Goal: Navigation & Orientation: Find specific page/section

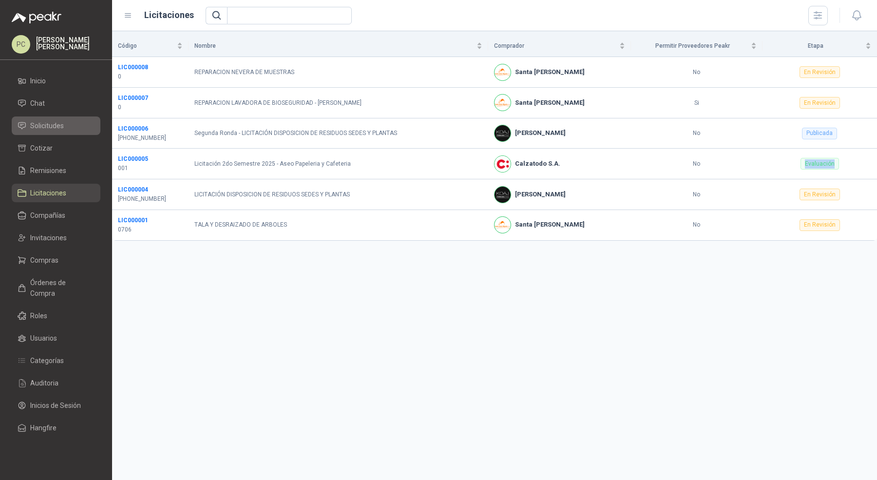
click at [43, 120] on span "Solicitudes" at bounding box center [47, 125] width 34 height 11
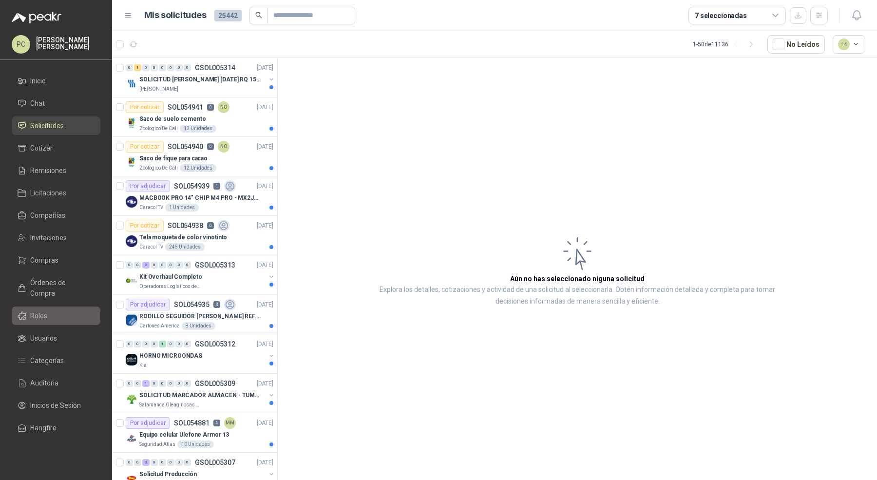
click at [70, 307] on link "Roles" at bounding box center [56, 316] width 89 height 19
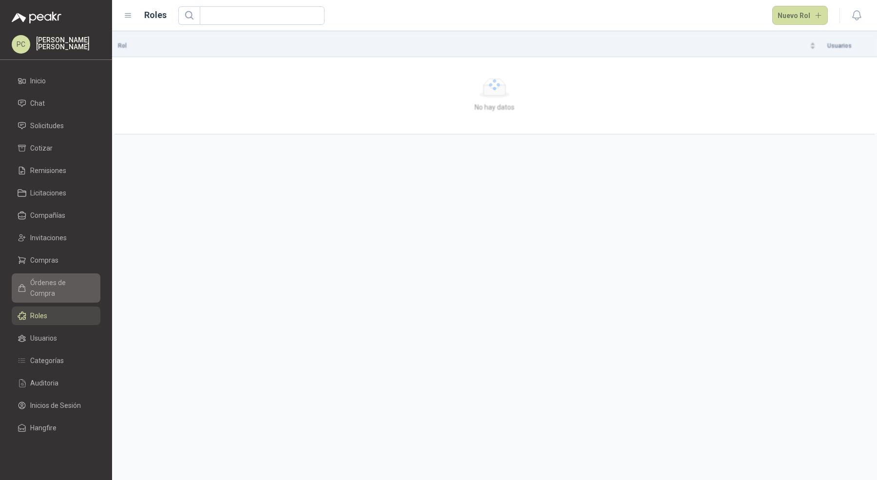
click at [71, 276] on link "Órdenes de Compra" at bounding box center [56, 287] width 89 height 29
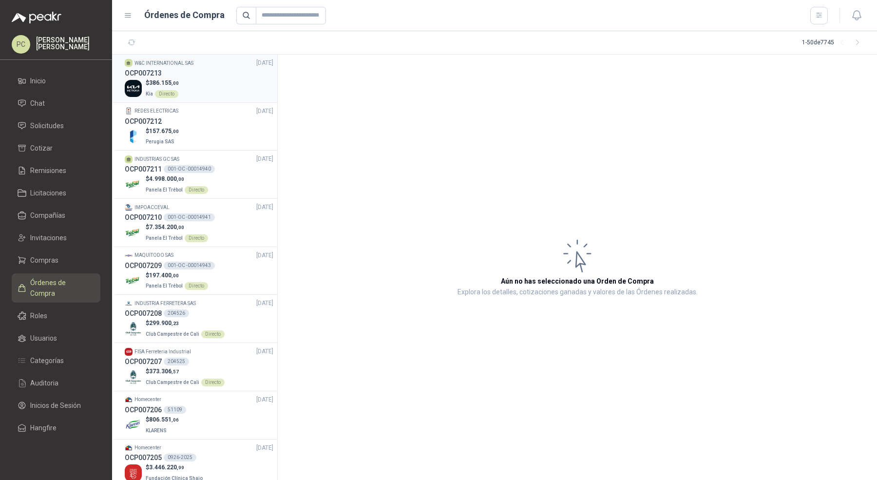
click at [212, 83] on div "$ 386.155 ,00 Kia Directo" at bounding box center [199, 88] width 149 height 20
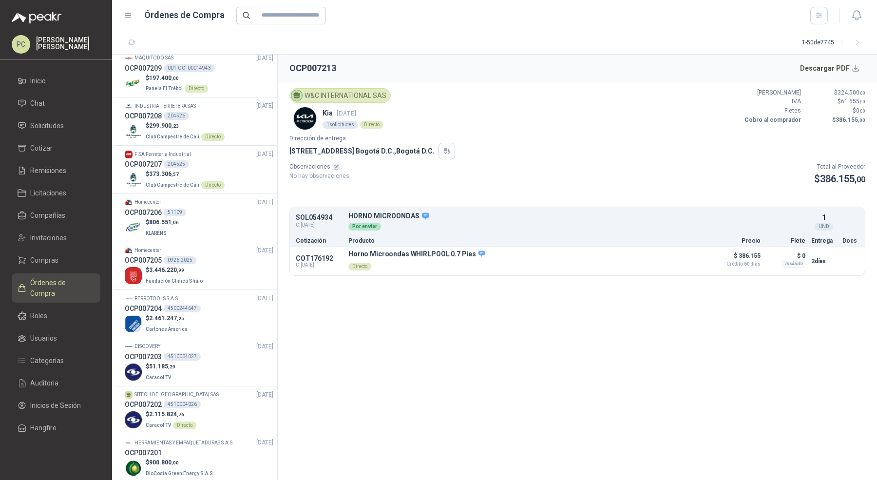
scroll to position [238, 0]
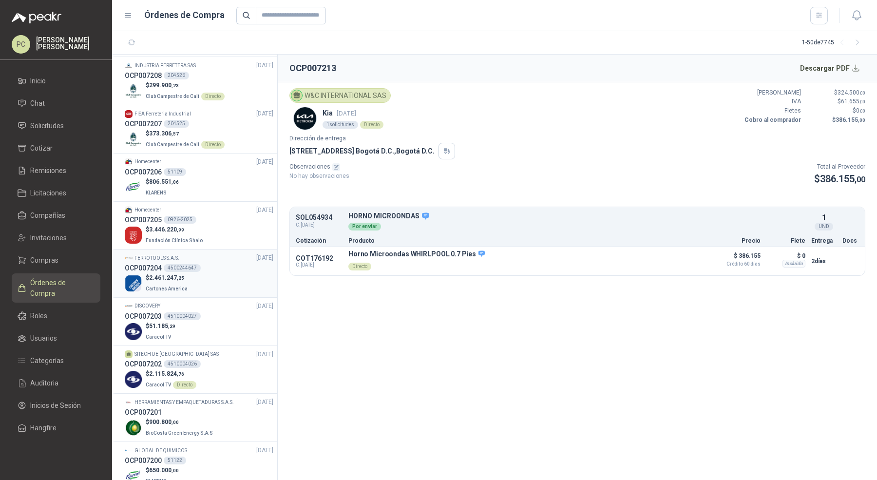
click at [218, 280] on div "$ 2.461.247 ,25 Cartones America" at bounding box center [199, 283] width 149 height 20
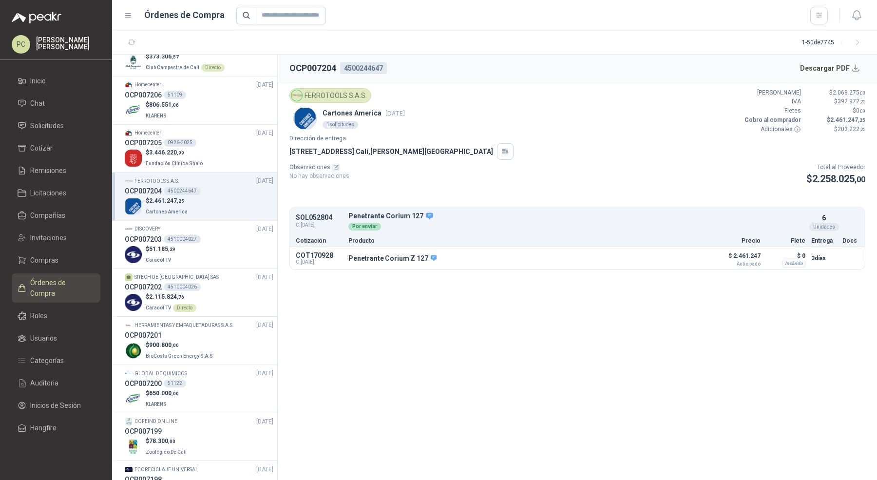
scroll to position [330, 0]
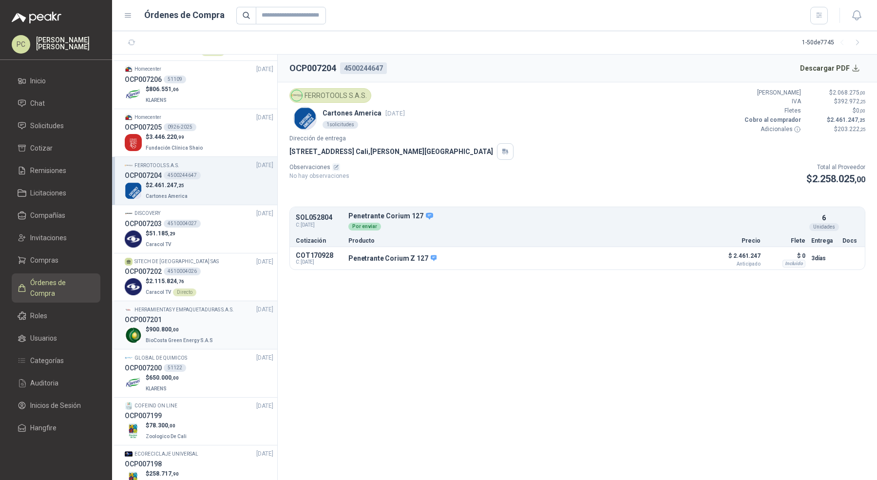
click at [210, 326] on p "$ 900.800 ,00" at bounding box center [180, 329] width 69 height 9
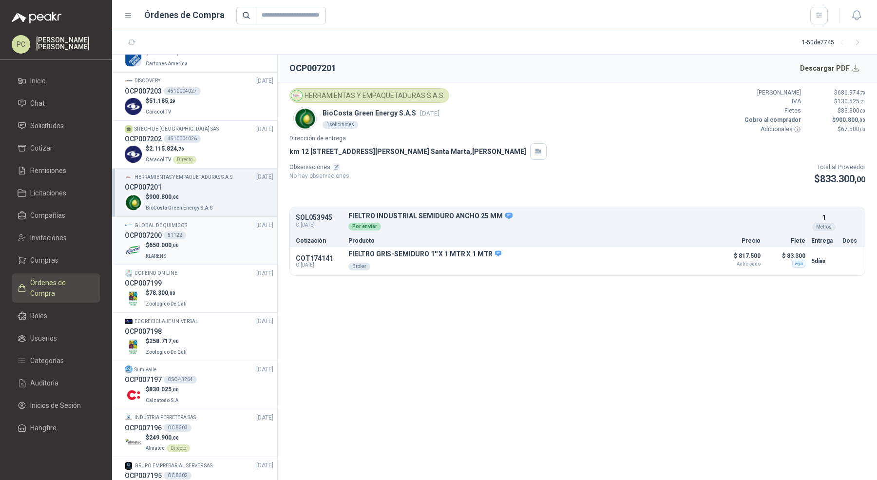
scroll to position [472, 0]
